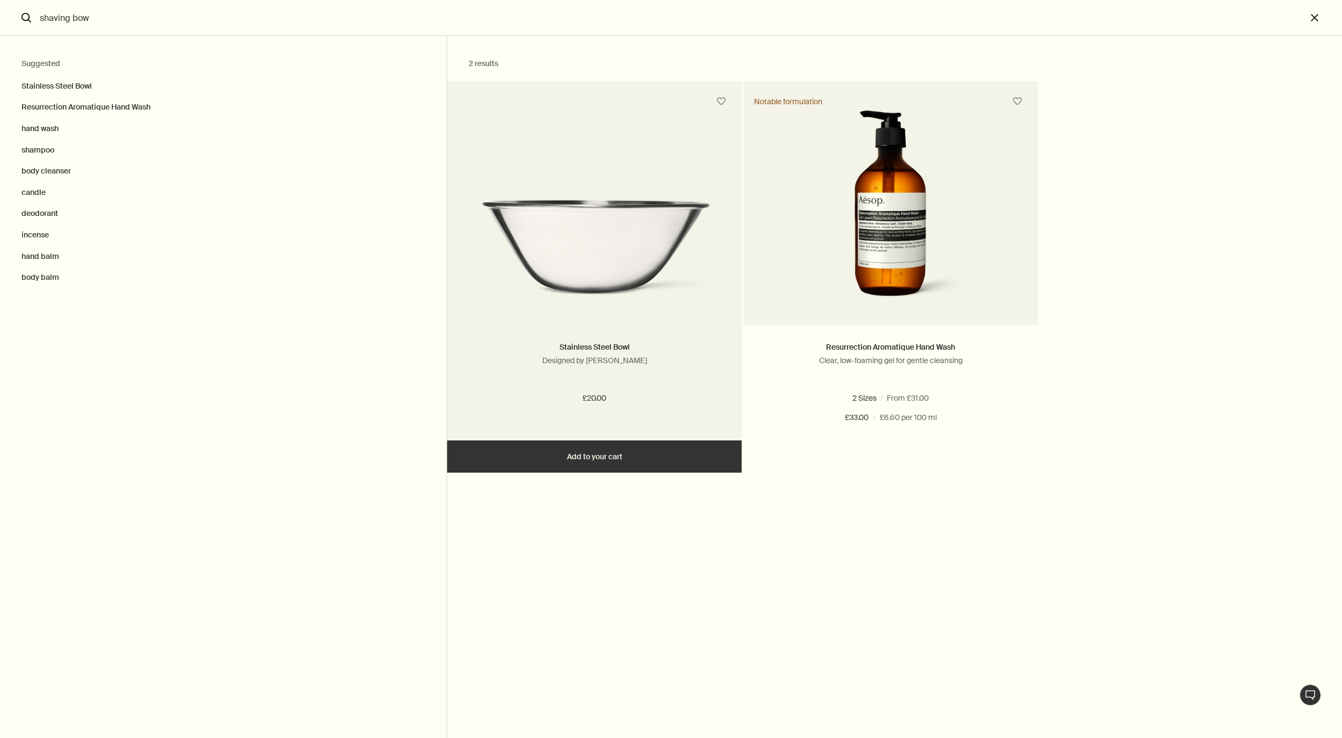
type input "shaving bow"
click at [611, 246] on img "Search" at bounding box center [594, 254] width 262 height 110
